Goal: Task Accomplishment & Management: Manage account settings

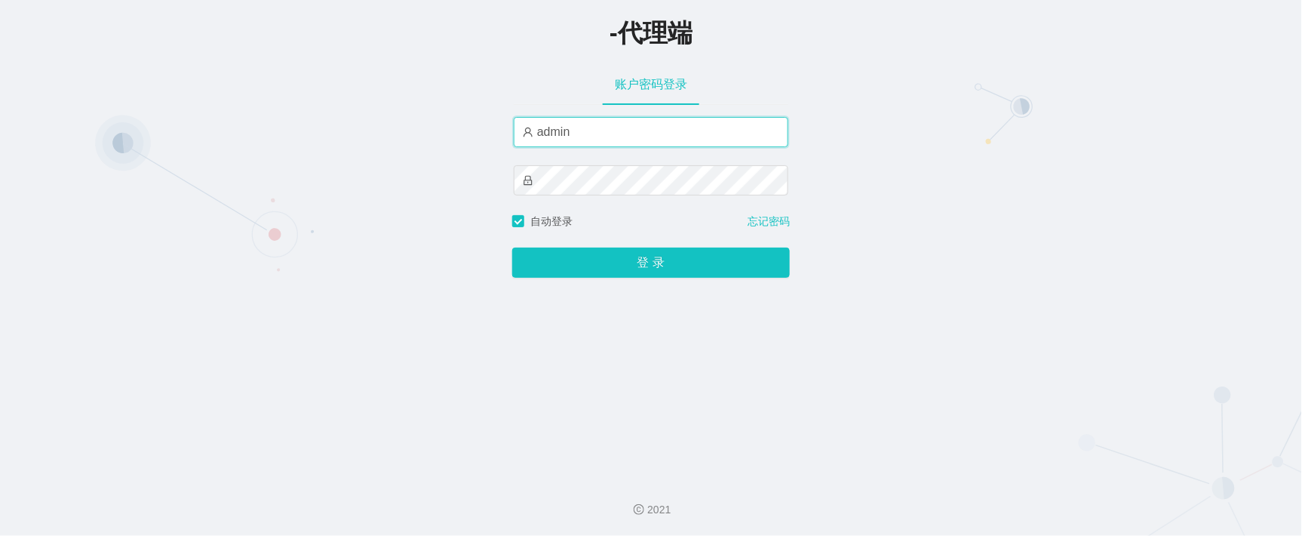
drag, startPoint x: 575, startPoint y: 133, endPoint x: 520, endPoint y: 139, distance: 55.4
click at [520, 139] on input "admin" at bounding box center [651, 132] width 275 height 30
type input "aluo666"
click at [943, 184] on div "-代理端 账户密码登录 aluo666 自动登录 忘记密码 登 录" at bounding box center [651, 233] width 1302 height 466
click at [420, 174] on div "-代理端 账户密码登录 aluo666 自动登录 忘记密码 登 录" at bounding box center [651, 233] width 1302 height 466
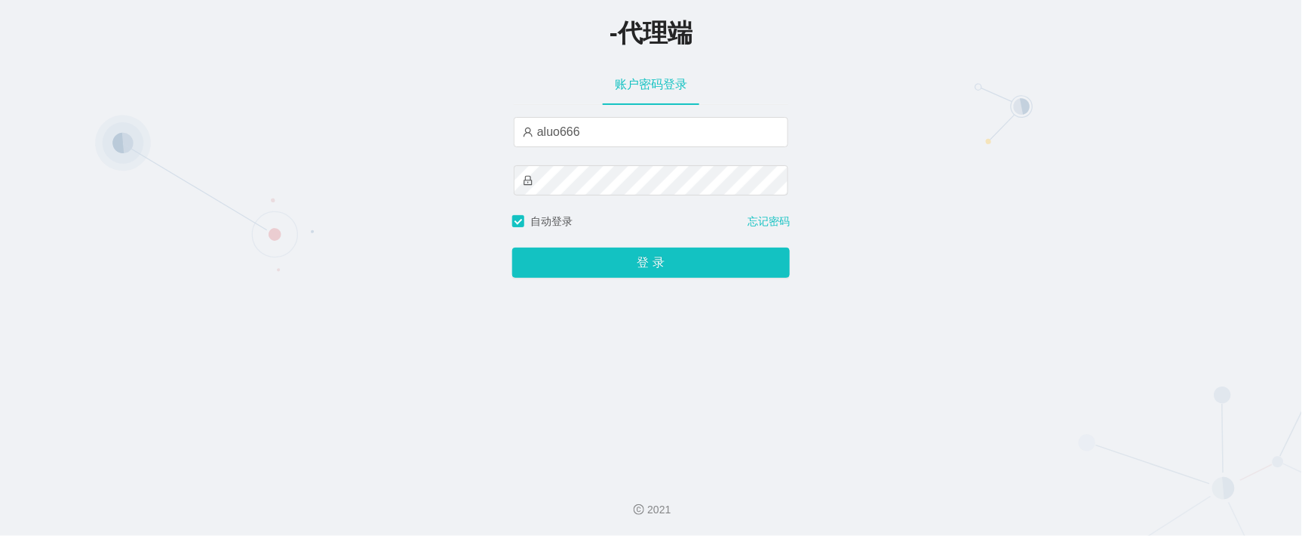
click at [447, 179] on div "-代理端 账户密码登录 aluo666 自动登录 忘记密码 登 录" at bounding box center [651, 233] width 1302 height 466
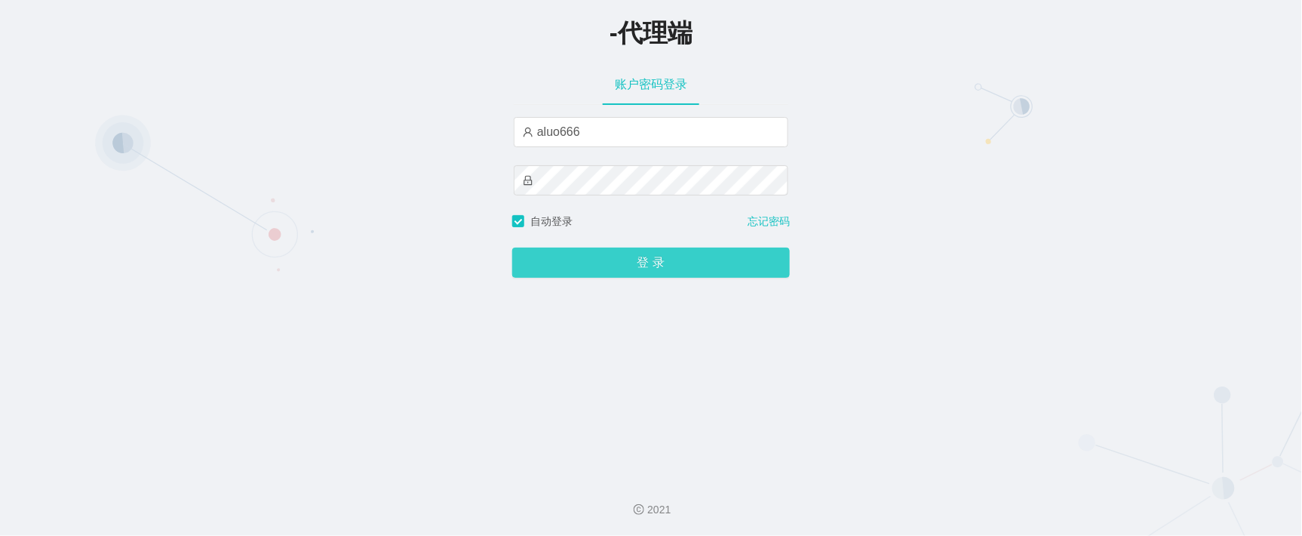
click at [581, 269] on button "登 录" at bounding box center [651, 262] width 278 height 30
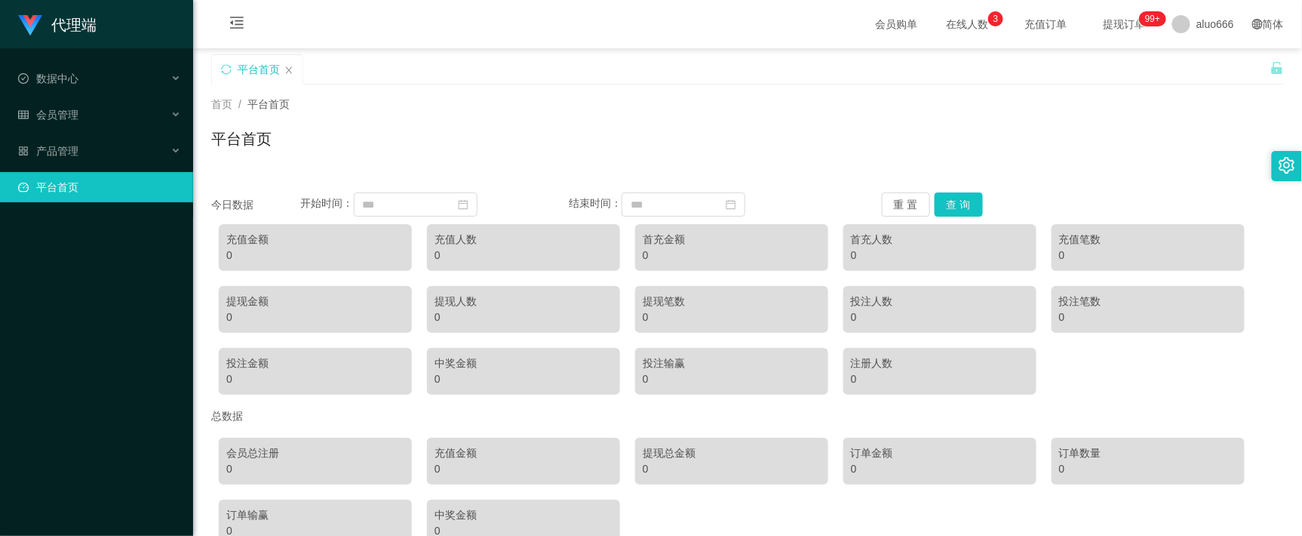
click at [650, 106] on div "首页 / 平台首页 /" at bounding box center [747, 105] width 1073 height 16
click at [450, 134] on div "平台首页" at bounding box center [747, 145] width 1073 height 35
click at [481, 113] on div "首页 / 平台首页 / 平台首页" at bounding box center [747, 130] width 1073 height 66
click at [75, 68] on div "数据中心" at bounding box center [96, 78] width 193 height 30
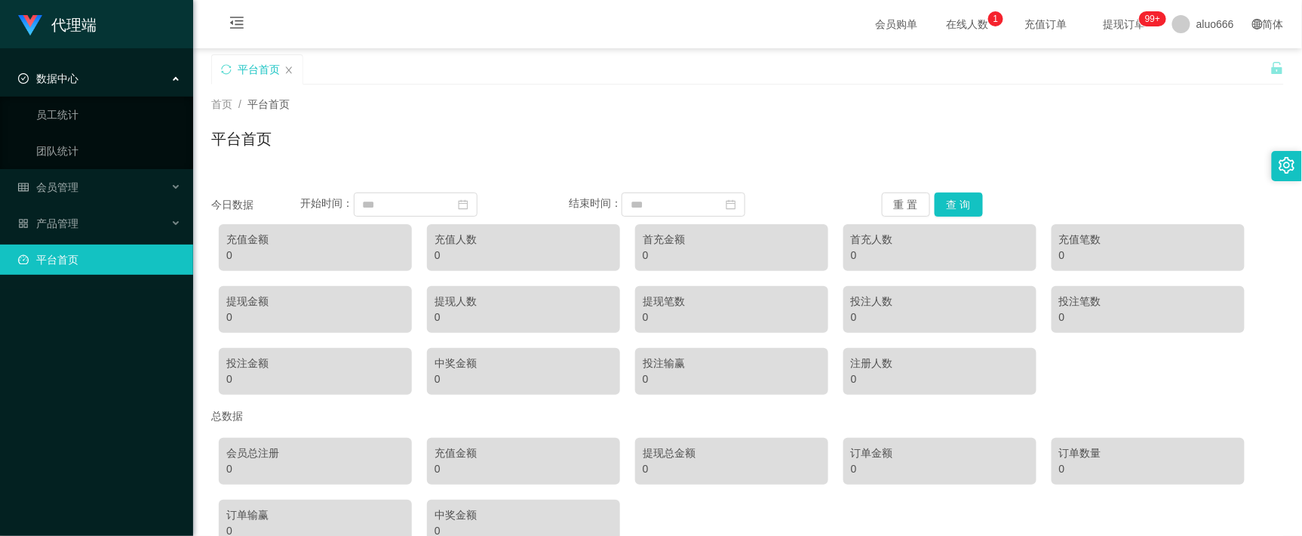
click at [75, 68] on div "数据中心" at bounding box center [96, 78] width 193 height 30
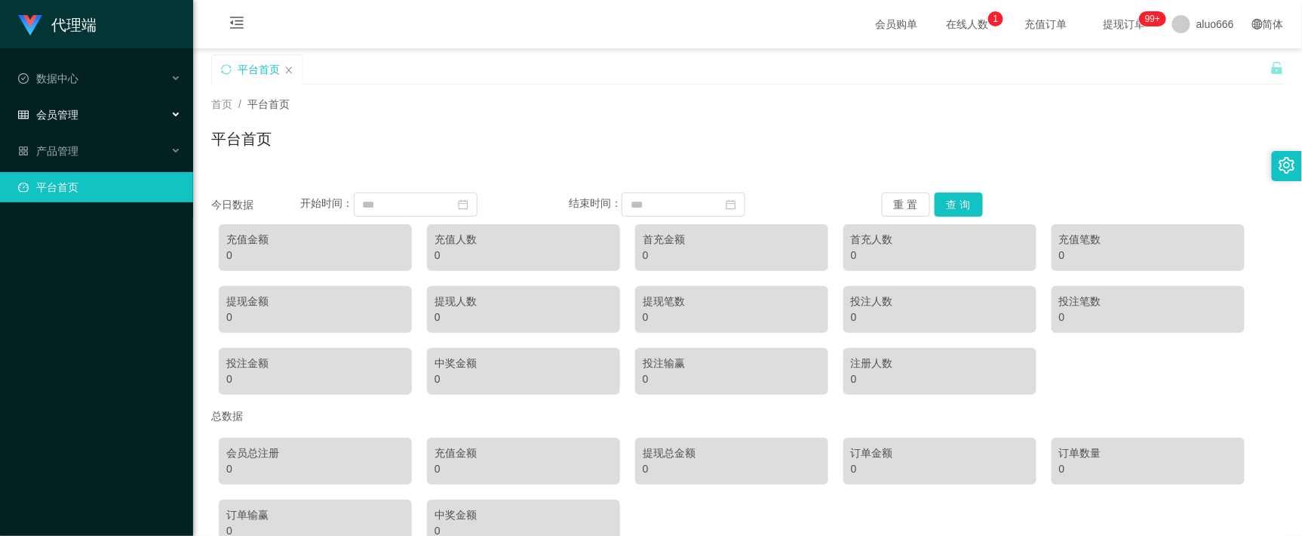
click at [76, 109] on span "会员管理" at bounding box center [48, 115] width 60 height 12
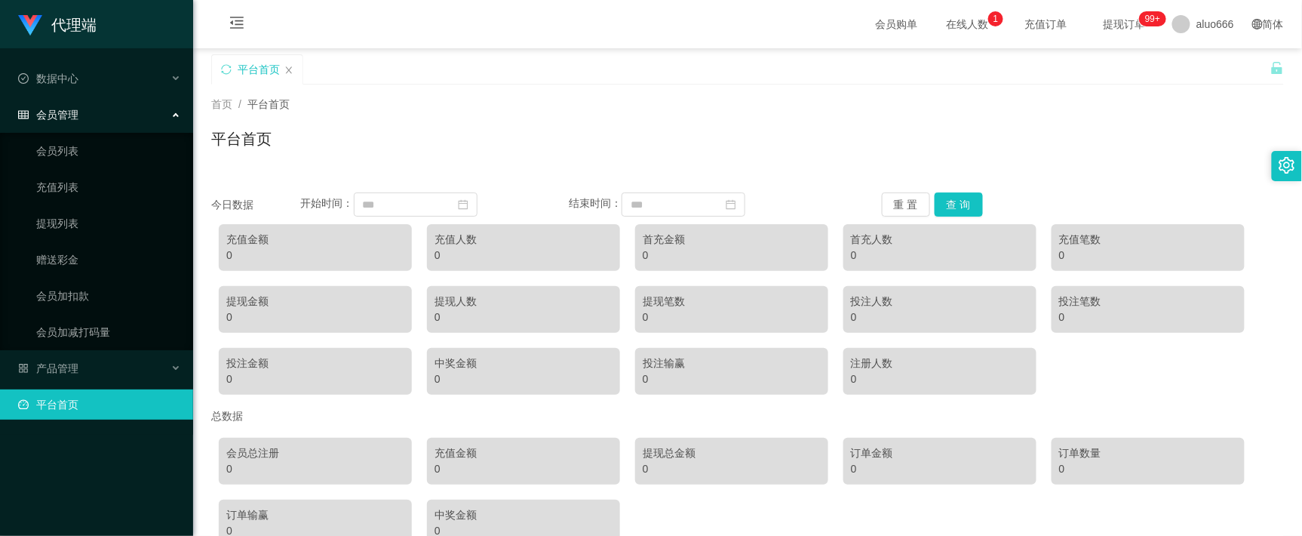
click at [76, 109] on span "会员管理" at bounding box center [48, 115] width 60 height 12
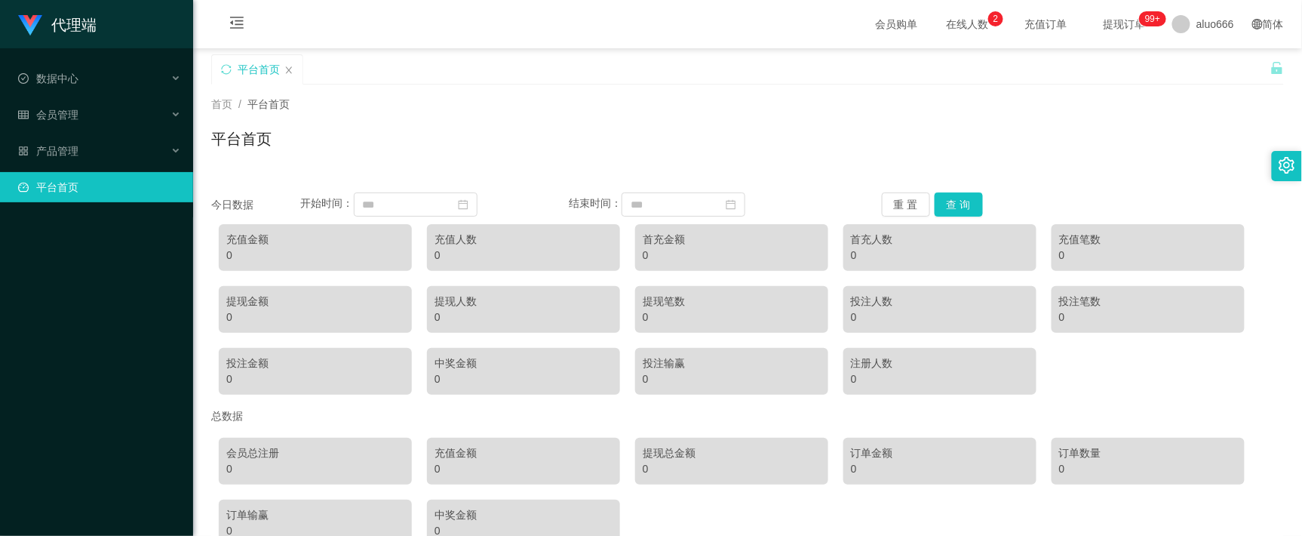
click at [598, 109] on div "首页 / 平台首页 /" at bounding box center [747, 105] width 1073 height 16
click at [567, 124] on div "首页 / 平台首页 / 平台首页" at bounding box center [747, 130] width 1073 height 66
click at [92, 140] on div "产品管理" at bounding box center [96, 151] width 193 height 30
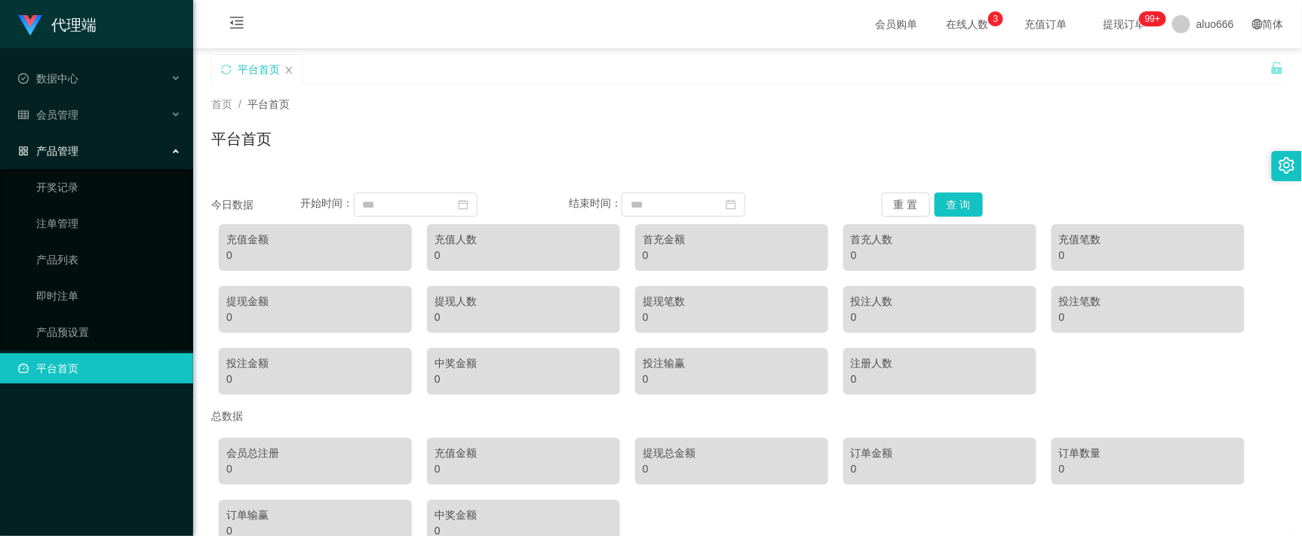
click at [92, 140] on div "产品管理" at bounding box center [96, 151] width 193 height 30
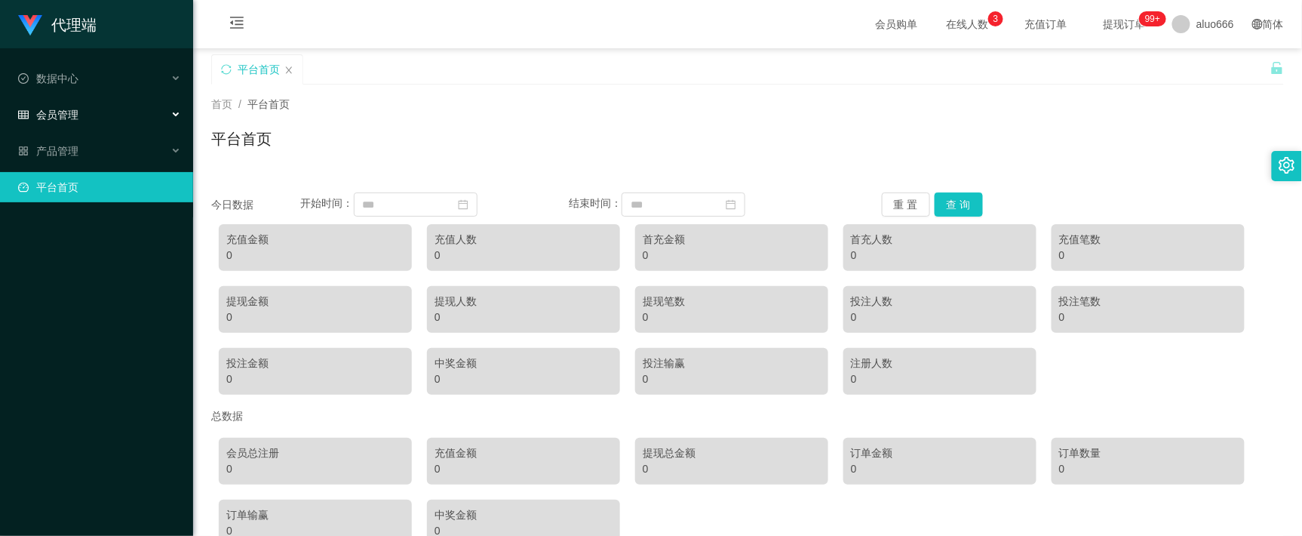
click at [76, 112] on span "会员管理" at bounding box center [48, 115] width 60 height 12
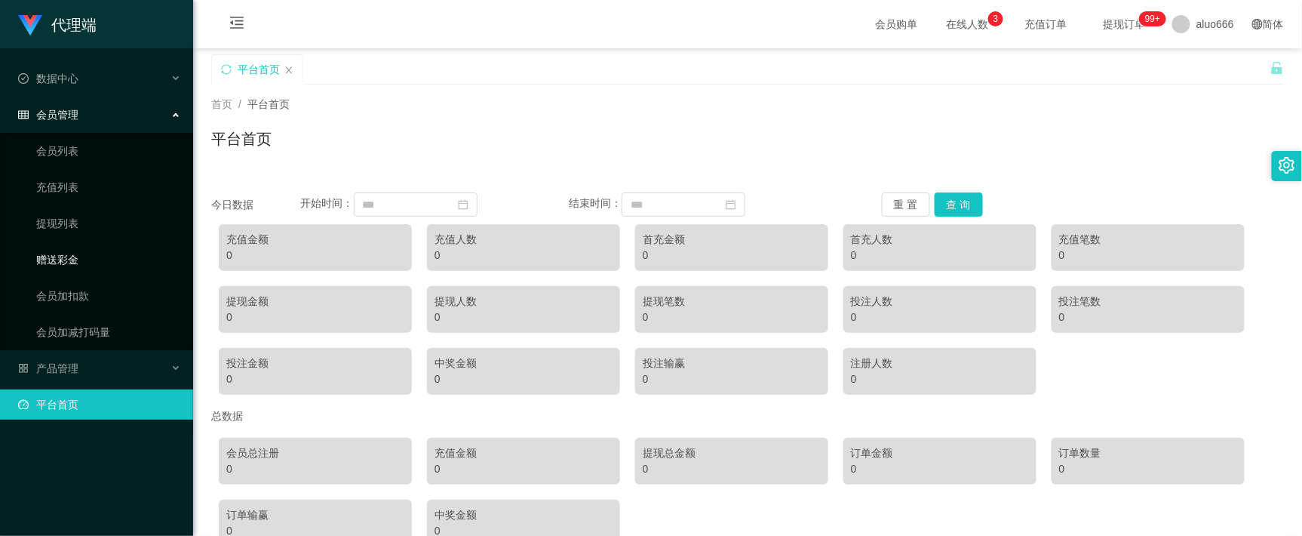
click at [67, 255] on link "赠送彩金" at bounding box center [108, 259] width 145 height 30
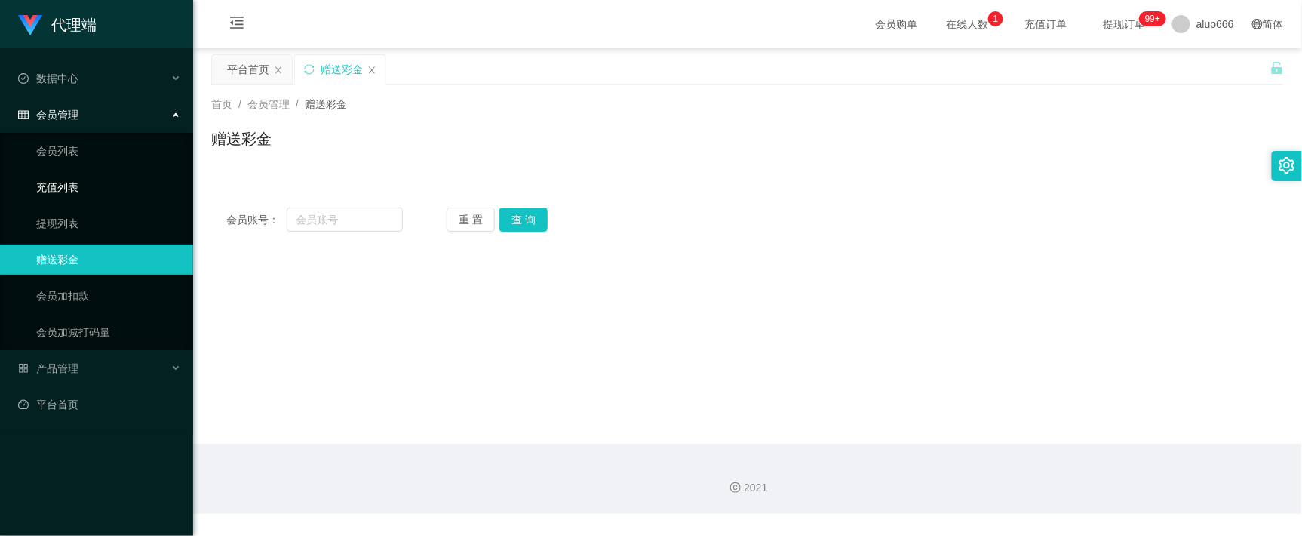
click at [64, 188] on link "充值列表" at bounding box center [108, 187] width 145 height 30
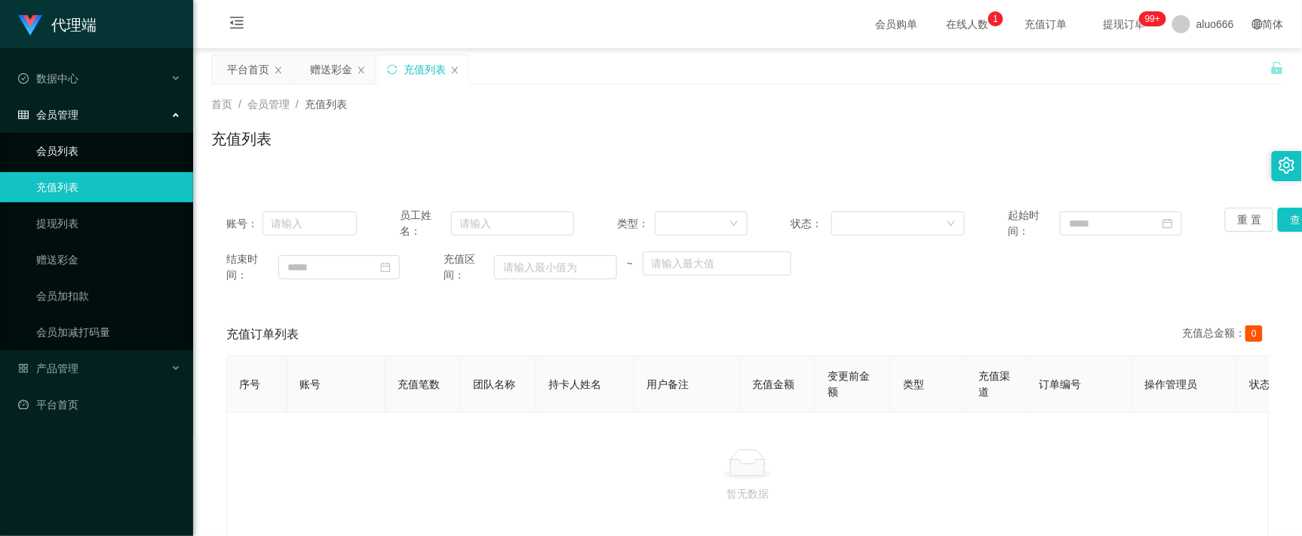
click at [61, 143] on link "会员列表" at bounding box center [108, 151] width 145 height 30
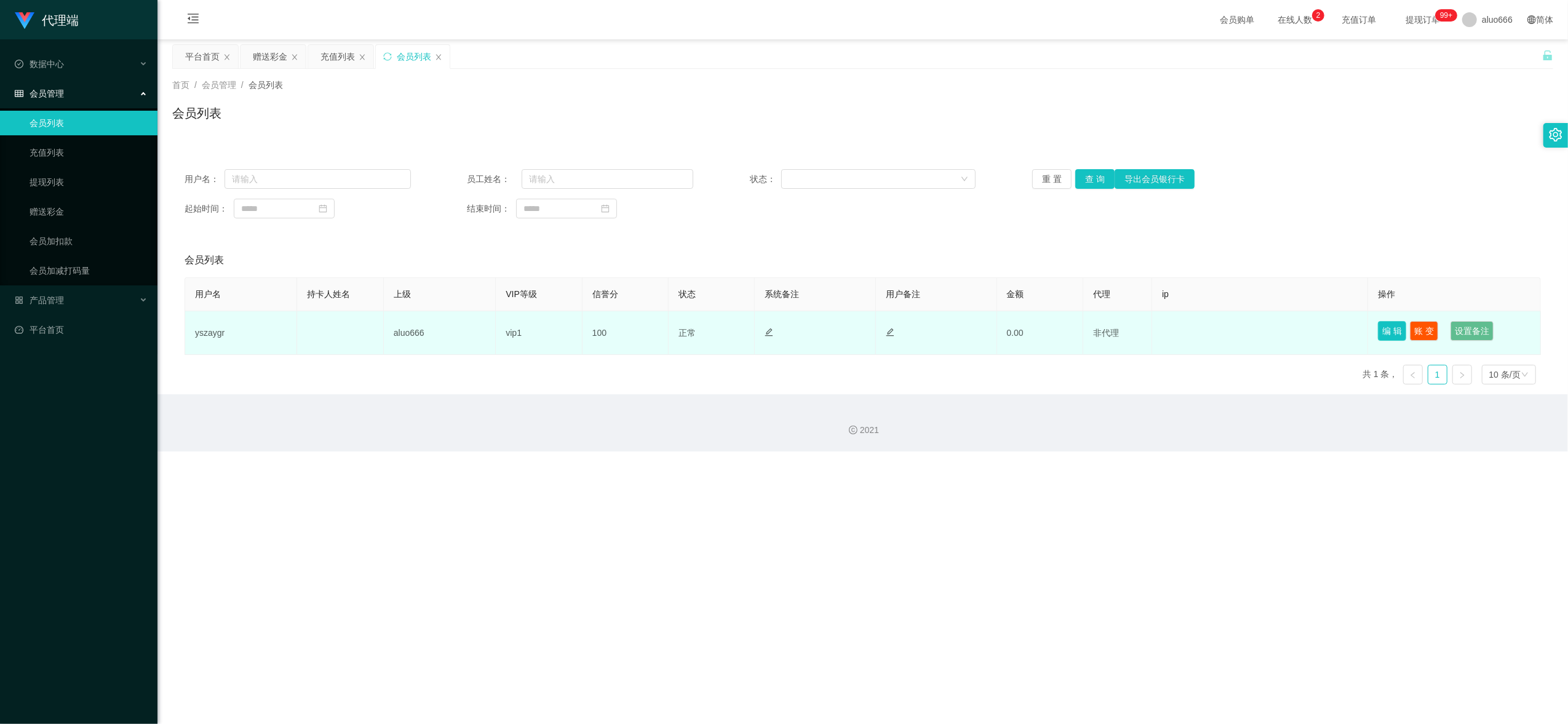
click at [1062, 335] on button "编 辑" at bounding box center [1392, 331] width 29 height 20
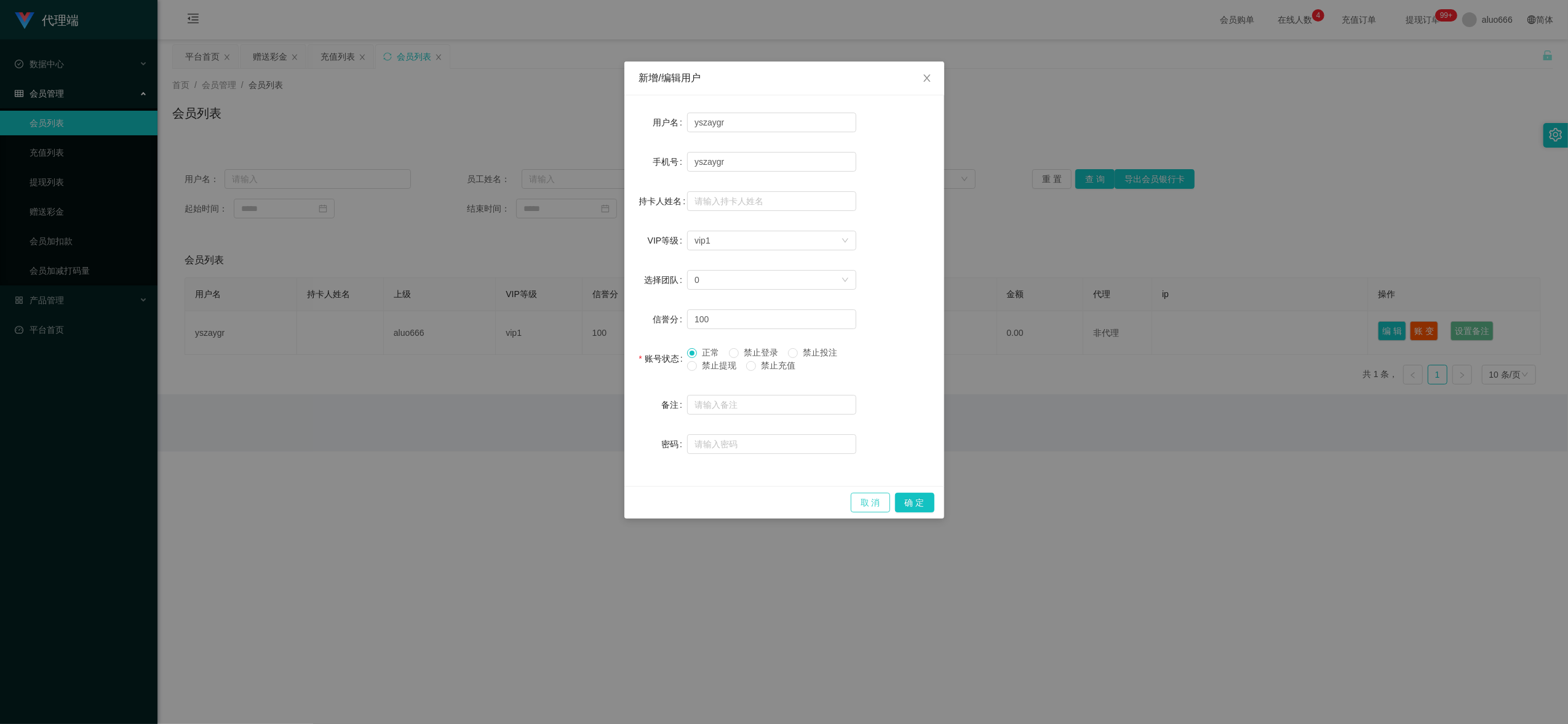
click at [872, 436] on button "取 消" at bounding box center [870, 502] width 39 height 20
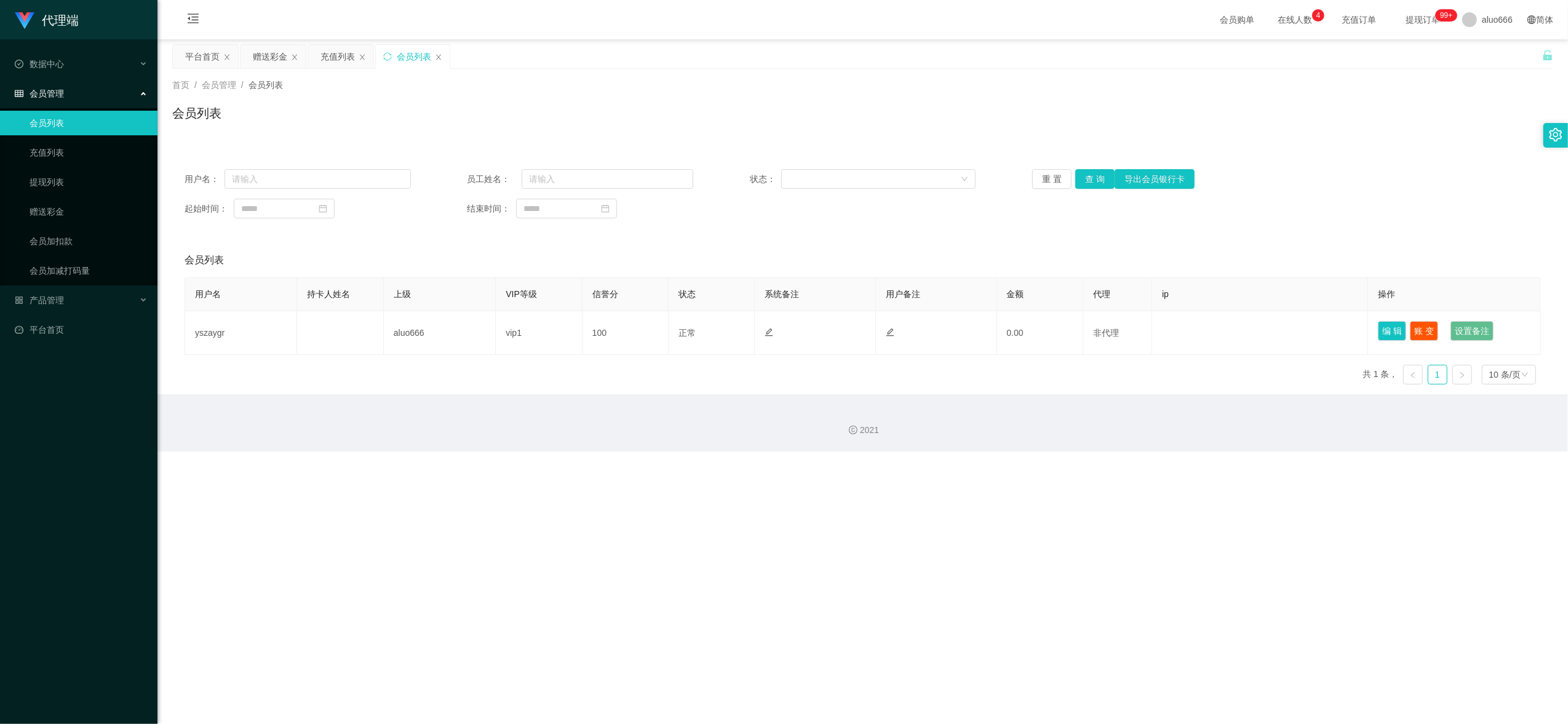
click at [1062, 386] on div "用户名 持卡人姓名 上级 VIP等级 信誉分 状态 系统备注 用户备注 金额 代理 ip 操作 yszaygr aluo666 vip1 100 正常 禁止登…" at bounding box center [863, 335] width 1357 height 117
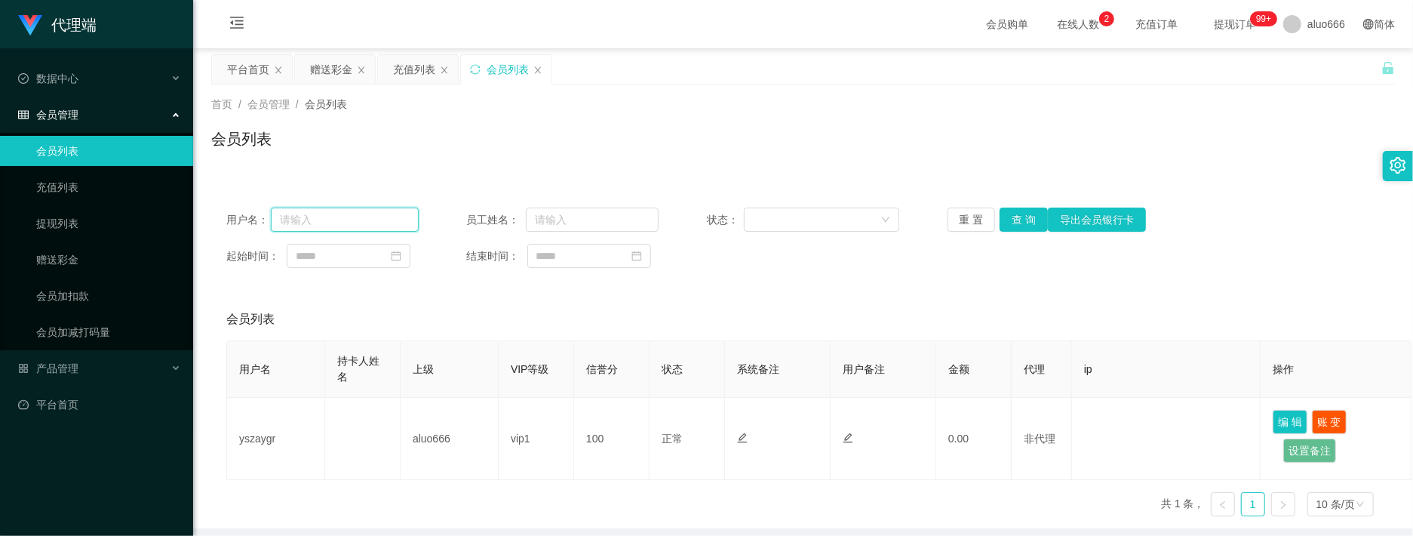
click at [309, 212] on input "text" at bounding box center [344, 219] width 147 height 24
click at [590, 227] on input "text" at bounding box center [592, 219] width 133 height 24
click at [850, 149] on div "会员列表" at bounding box center [803, 145] width 1184 height 35
